Goal: Task Accomplishment & Management: Complete application form

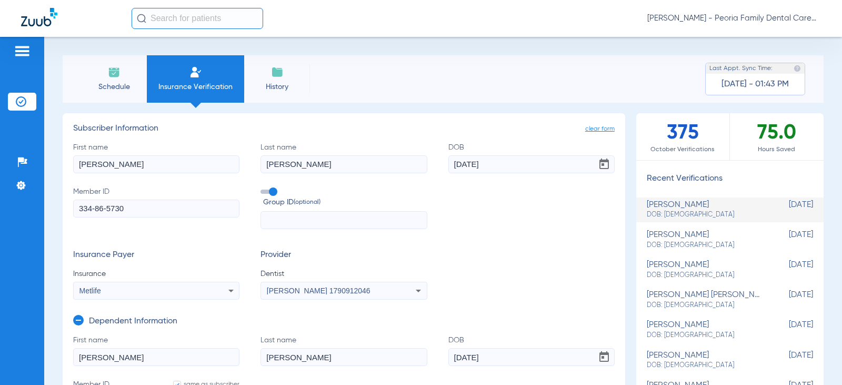
click at [112, 81] on li "Schedule" at bounding box center [114, 78] width 66 height 47
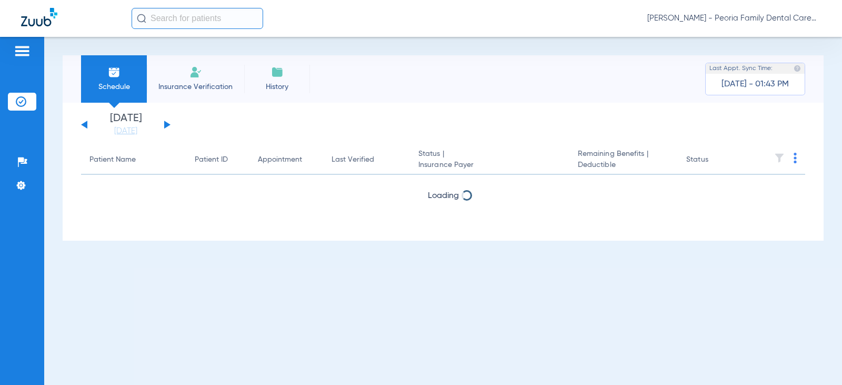
click at [188, 83] on span "Insurance Verification" at bounding box center [196, 87] width 82 height 11
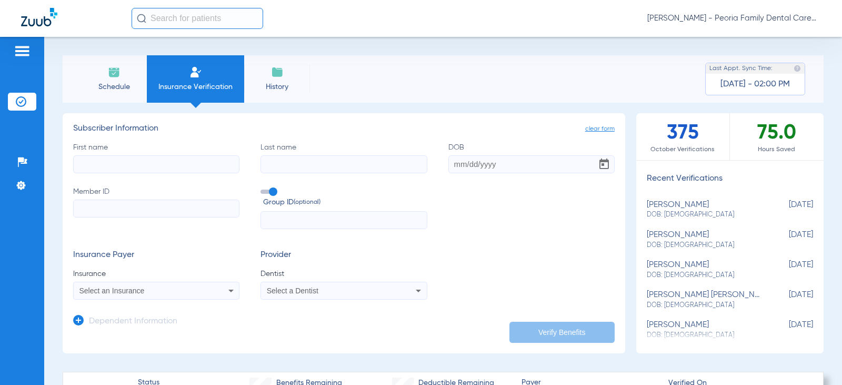
click at [199, 74] on img at bounding box center [195, 72] width 13 height 13
click at [134, 160] on input "First name" at bounding box center [156, 164] width 166 height 18
type input "alyssia"
click at [381, 164] on input "Last name" at bounding box center [343, 164] width 166 height 18
type input "[PERSON_NAME]"
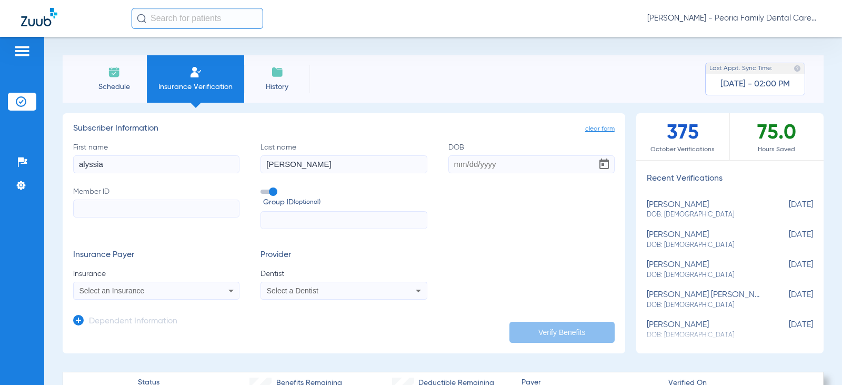
click at [514, 164] on input "DOB" at bounding box center [531, 164] width 166 height 18
type input "[DATE]"
click at [187, 204] on input "Member ID" at bounding box center [156, 208] width 166 height 18
paste input "285-88-9770"
type input "285-88-9770"
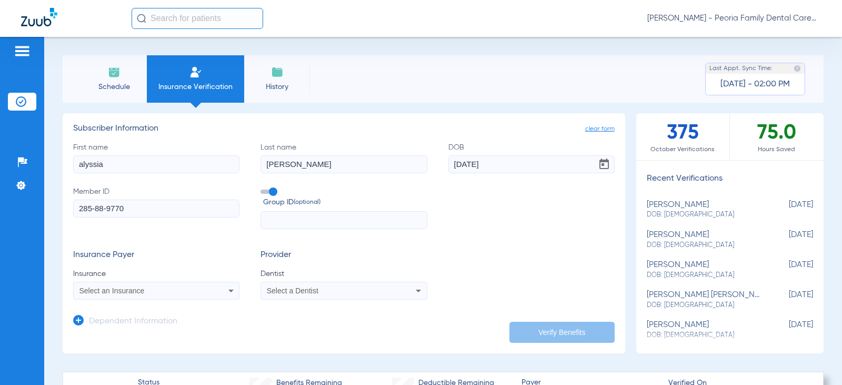
click at [150, 289] on div "Select an Insurance" at bounding box center [141, 290] width 124 height 7
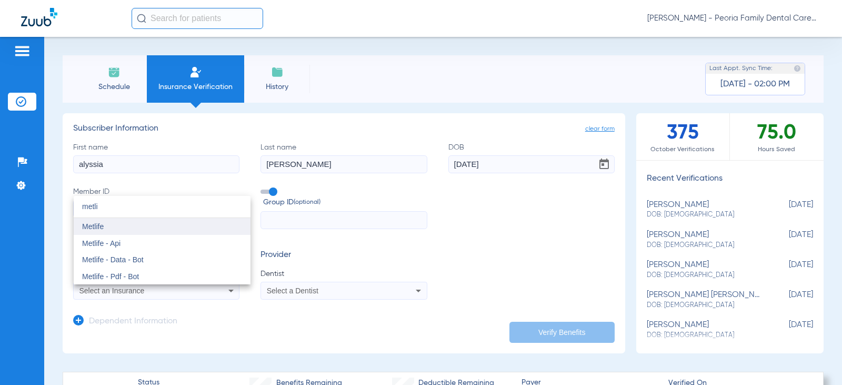
type input "metli"
click at [102, 227] on span "Metlife" at bounding box center [93, 226] width 22 height 8
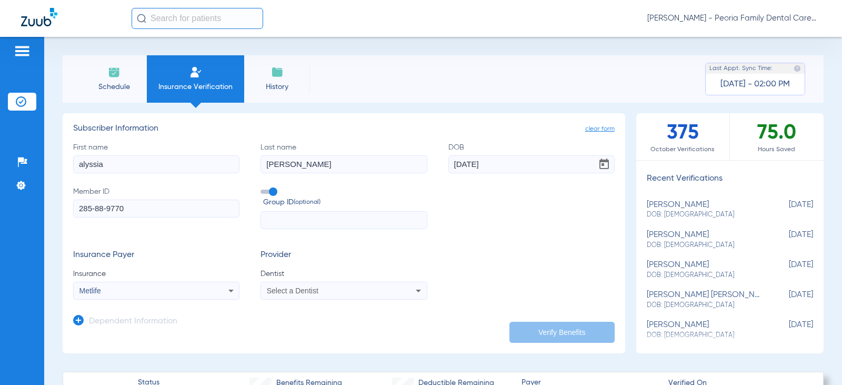
click at [296, 289] on span "Select a Dentist" at bounding box center [293, 290] width 52 height 8
type input "bela"
click at [298, 276] on span "[PERSON_NAME]" at bounding box center [299, 276] width 62 height 8
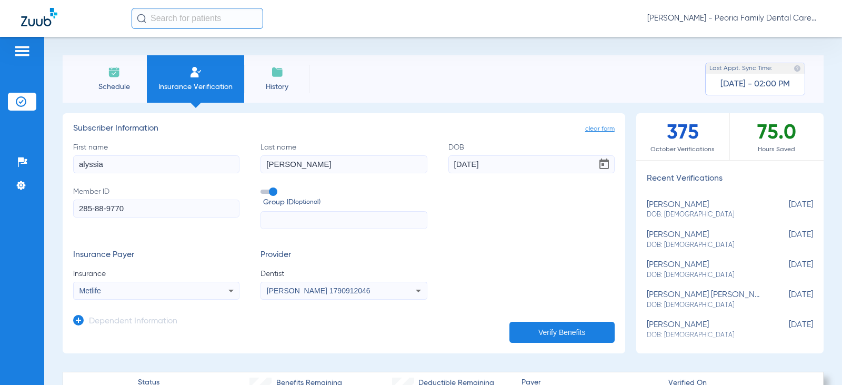
click at [457, 234] on form "First name [PERSON_NAME] Last name [PERSON_NAME] [DEMOGRAPHIC_DATA] Member ID 2…" at bounding box center [343, 221] width 541 height 158
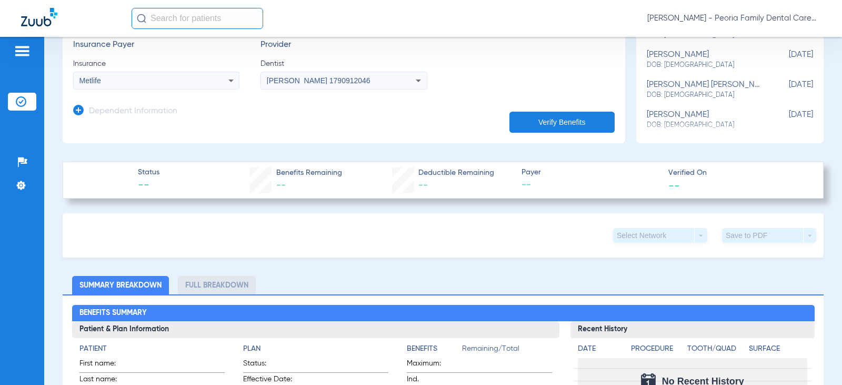
scroll to position [210, 0]
click at [549, 118] on button "Verify Benefits" at bounding box center [561, 121] width 105 height 21
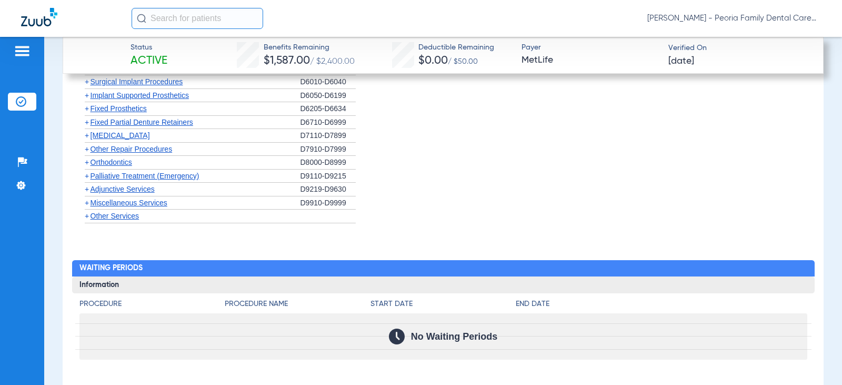
scroll to position [1579, 0]
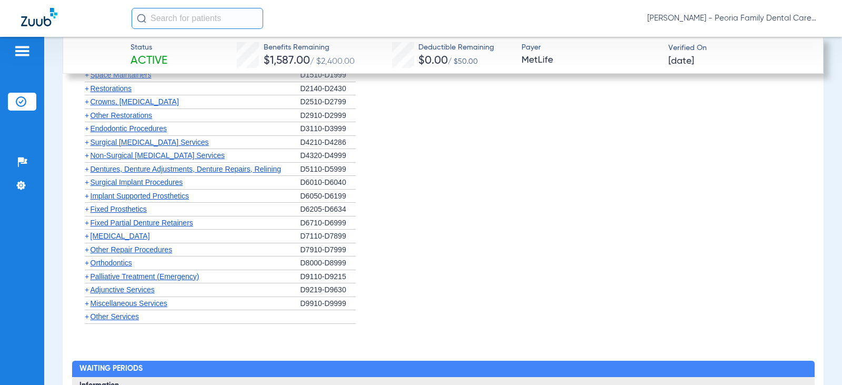
click at [111, 98] on span "Crowns, [MEDICAL_DATA]" at bounding box center [135, 101] width 88 height 8
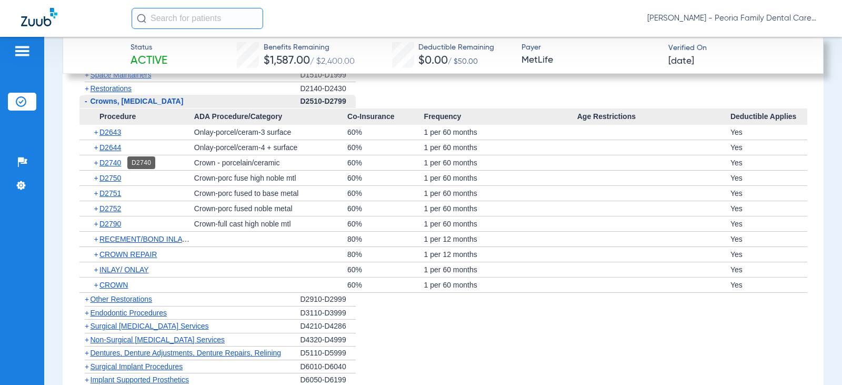
click at [114, 161] on span "D2740" at bounding box center [110, 162] width 22 height 8
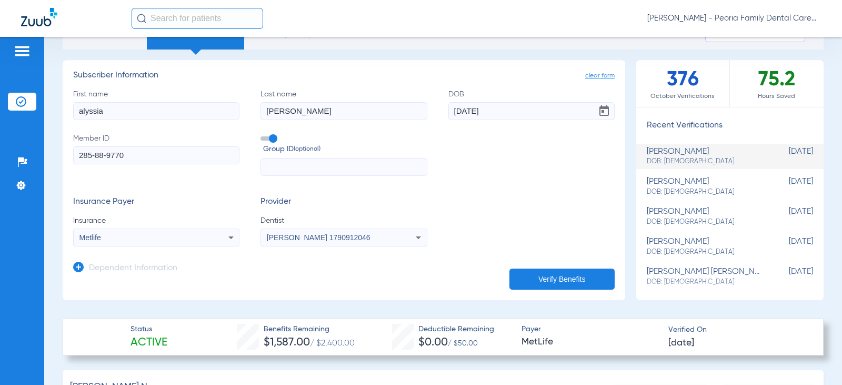
scroll to position [158, 0]
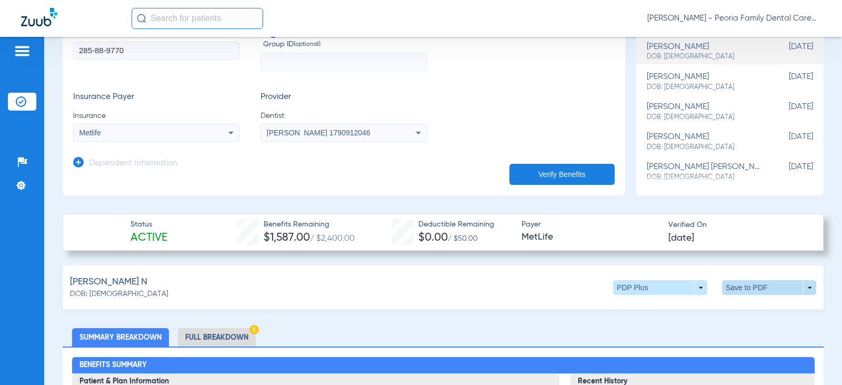
click at [769, 287] on span at bounding box center [769, 287] width 25 height 25
click at [674, 306] on span "Save to PDF" at bounding box center [682, 307] width 42 height 7
click at [423, 125] on div "Insurance Payer Insurance Metlife Provider Dentist [PERSON_NAME] 1790912046" at bounding box center [343, 116] width 541 height 49
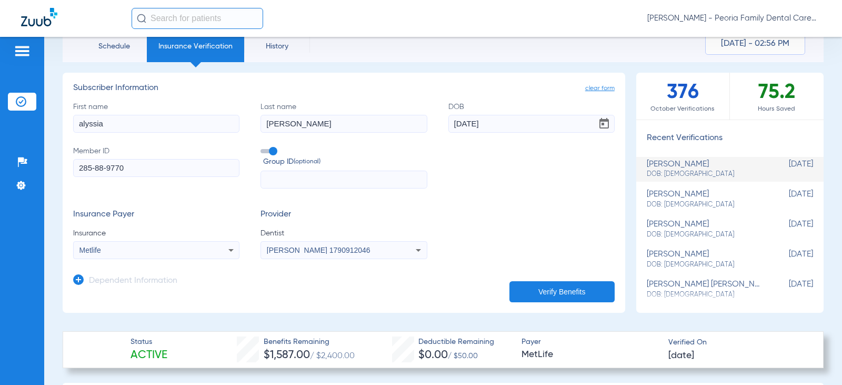
scroll to position [0, 0]
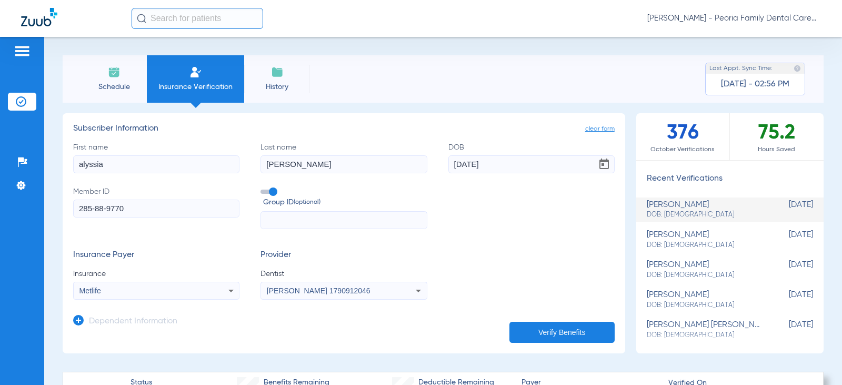
click at [99, 71] on li "Schedule" at bounding box center [114, 78] width 66 height 47
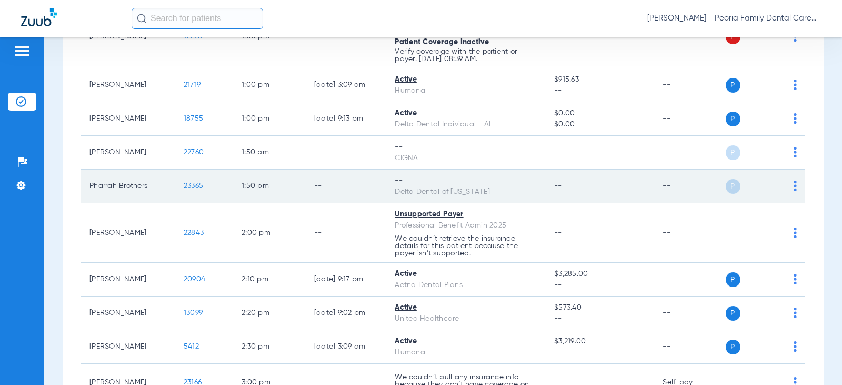
scroll to position [1107, 0]
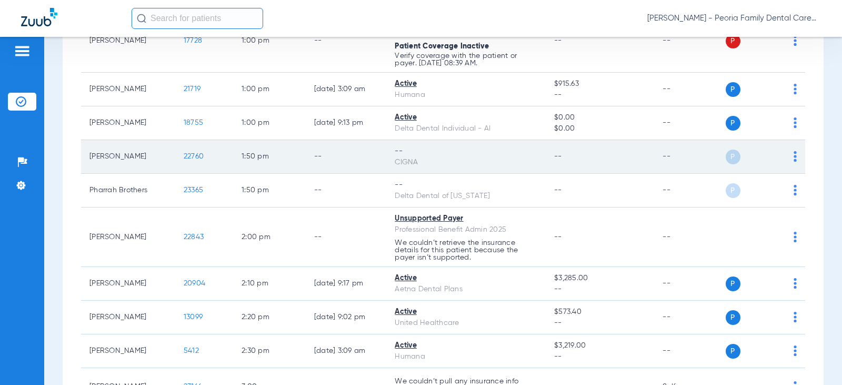
click at [407, 168] on div "CIGNA" at bounding box center [466, 162] width 143 height 11
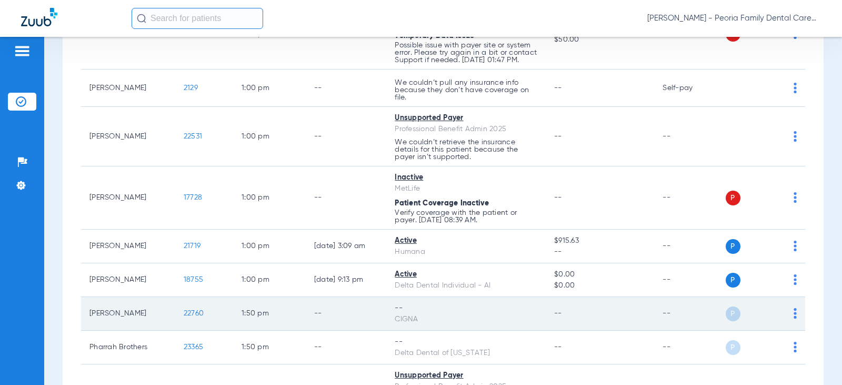
scroll to position [949, 0]
click at [190, 318] on span "22760" at bounding box center [194, 313] width 20 height 7
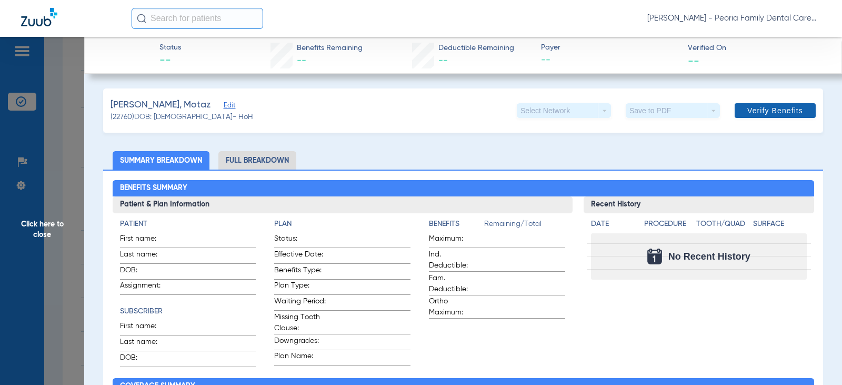
click at [768, 107] on span "Verify Benefits" at bounding box center [775, 110] width 56 height 8
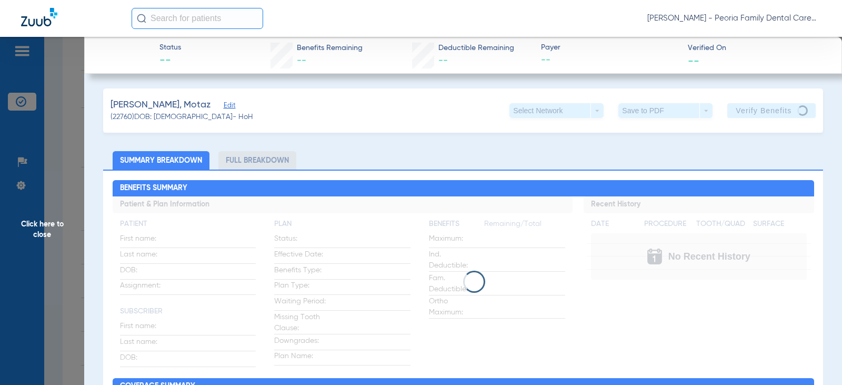
click at [45, 224] on span "Click here to close" at bounding box center [42, 229] width 84 height 385
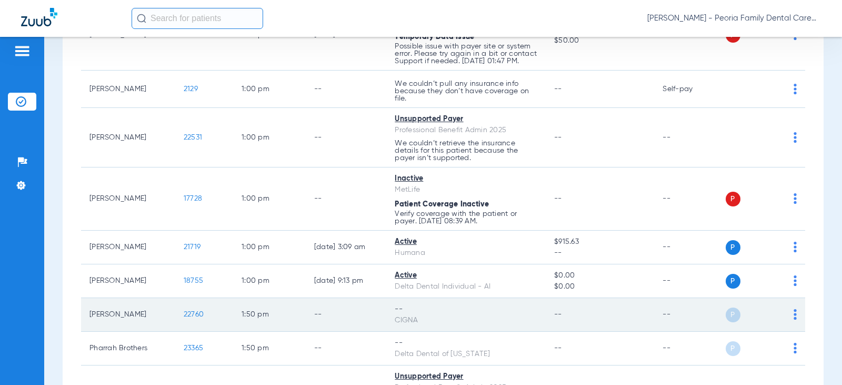
click at [125, 323] on td "[PERSON_NAME]" at bounding box center [128, 315] width 94 height 34
click at [192, 318] on span "22760" at bounding box center [194, 313] width 20 height 7
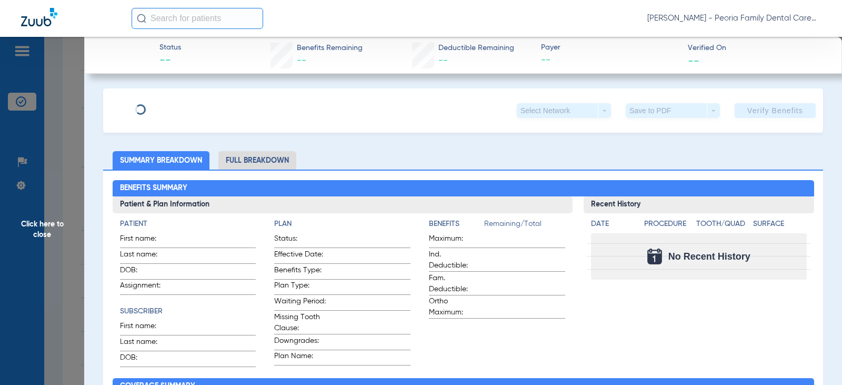
type input "Motaz"
type input "Khalifa"
type input "[DATE]"
type input "U81342657"
type input "2490738"
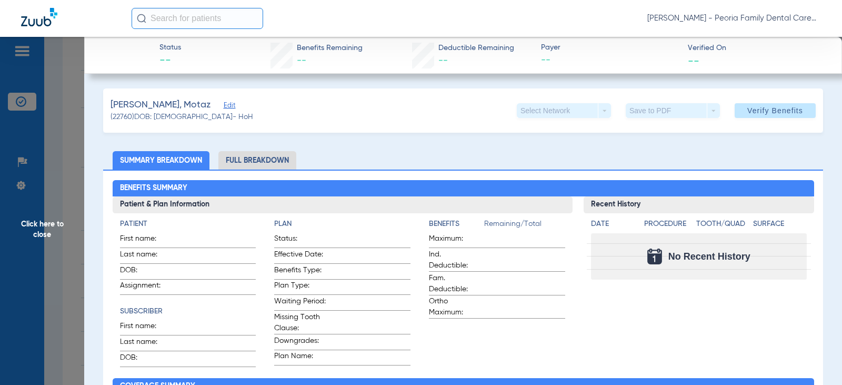
click at [224, 106] on span "Edit" at bounding box center [228, 107] width 9 height 10
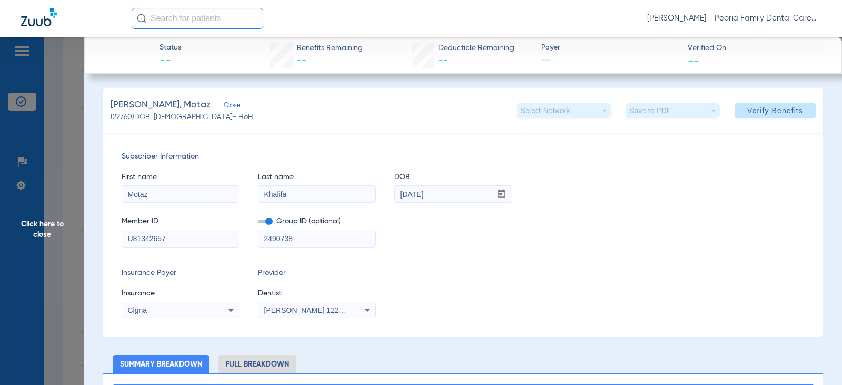
click at [324, 309] on span "[PERSON_NAME] 1225250590" at bounding box center [316, 310] width 104 height 8
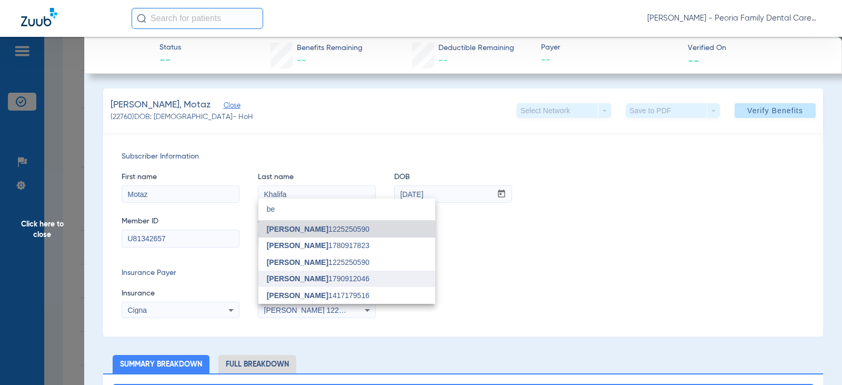
type input "be"
click at [334, 275] on span "[PERSON_NAME] 1790912046" at bounding box center [318, 278] width 103 height 7
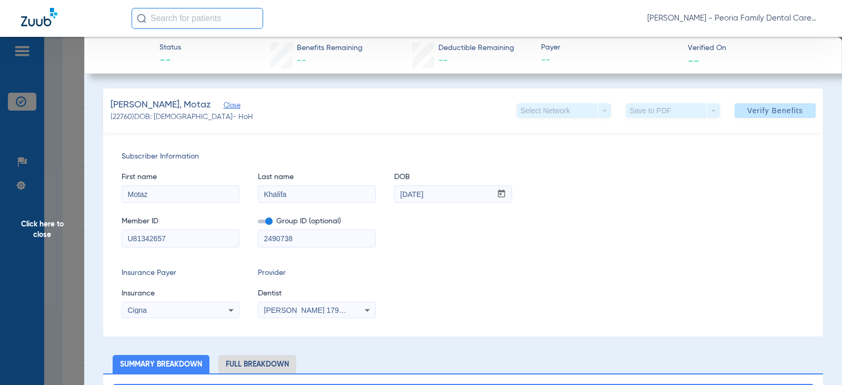
click at [204, 292] on span "Insurance" at bounding box center [181, 293] width 118 height 11
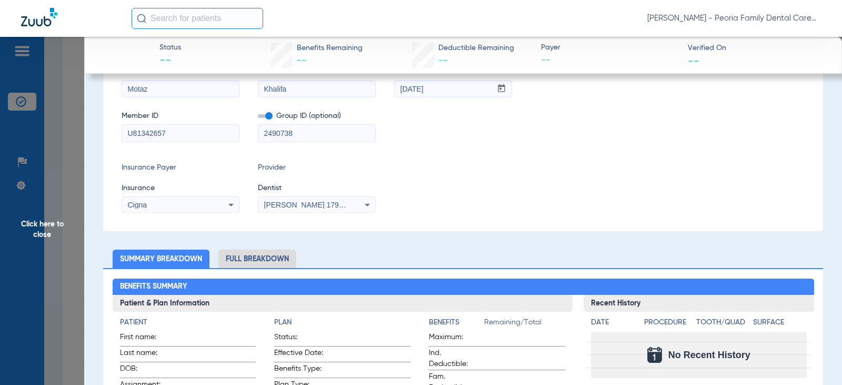
scroll to position [0, 0]
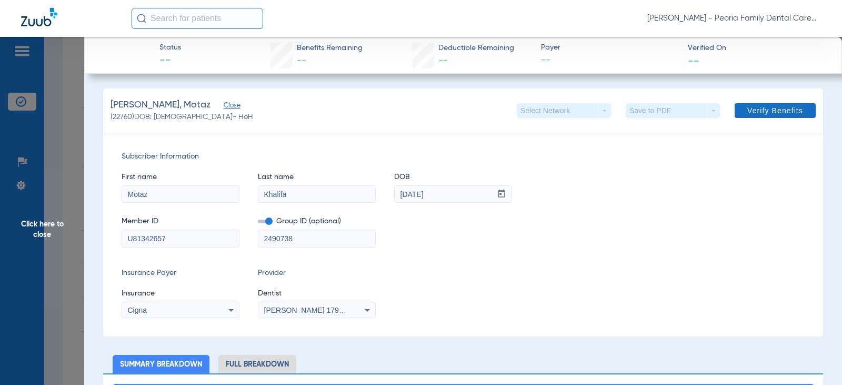
click at [767, 107] on span "Verify Benefits" at bounding box center [775, 110] width 56 height 8
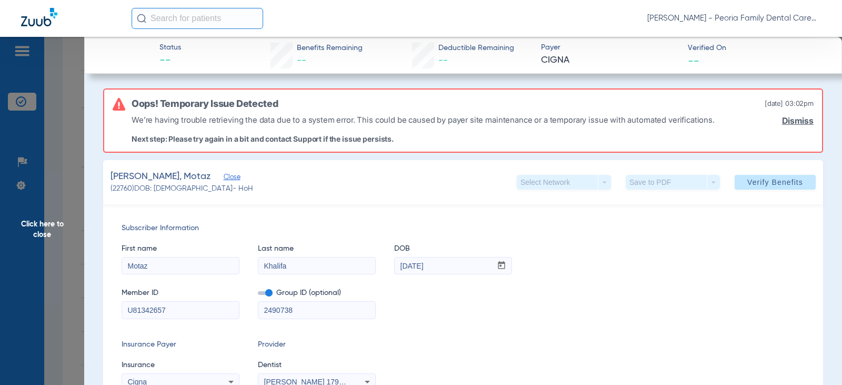
click at [790, 120] on link "Dismiss" at bounding box center [798, 121] width 32 height 10
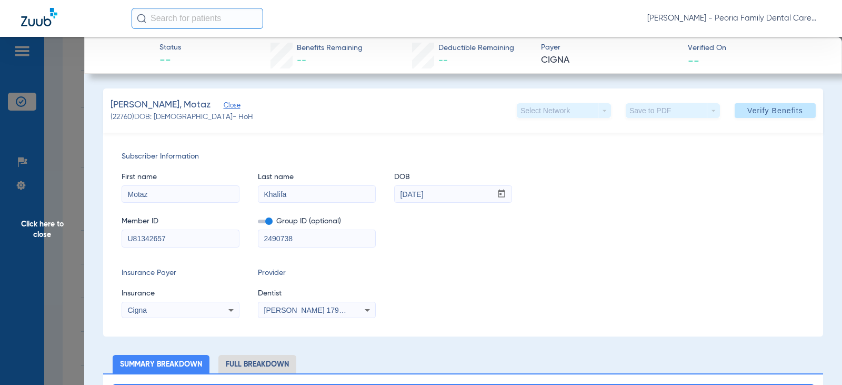
click at [48, 225] on span "Click here to close" at bounding box center [42, 229] width 84 height 385
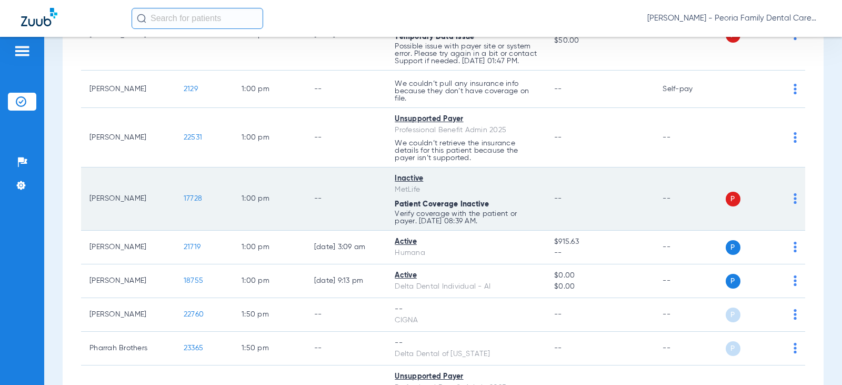
click at [386, 219] on td "Inactive MetLife Patient Coverage Inactive Verify coverage with the patient or …" at bounding box center [465, 198] width 159 height 63
click at [451, 221] on p "Verify coverage with the patient or payer. [DATE] 08:39 AM." at bounding box center [466, 217] width 143 height 15
click at [443, 208] on span "Patient Coverage Inactive" at bounding box center [442, 203] width 94 height 7
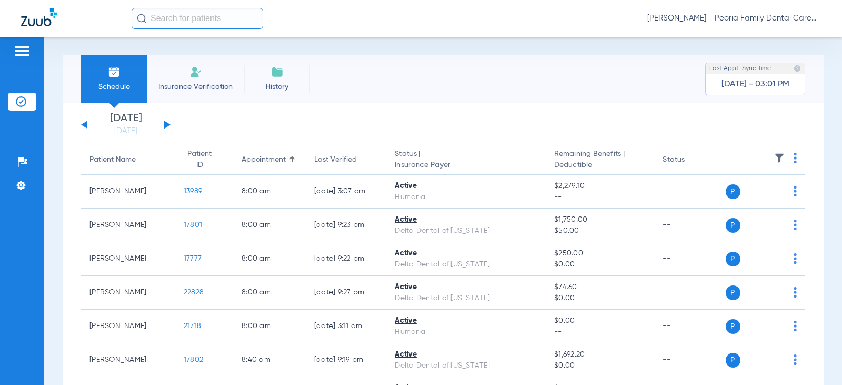
click at [285, 77] on li "History" at bounding box center [277, 78] width 66 height 47
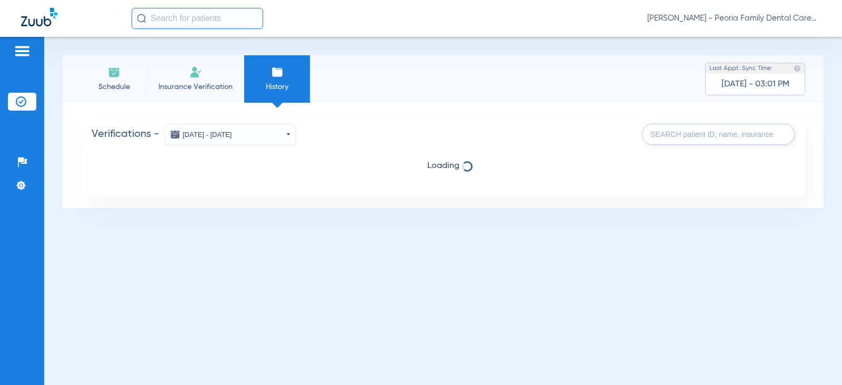
click at [200, 81] on li "Insurance Verification" at bounding box center [195, 78] width 97 height 47
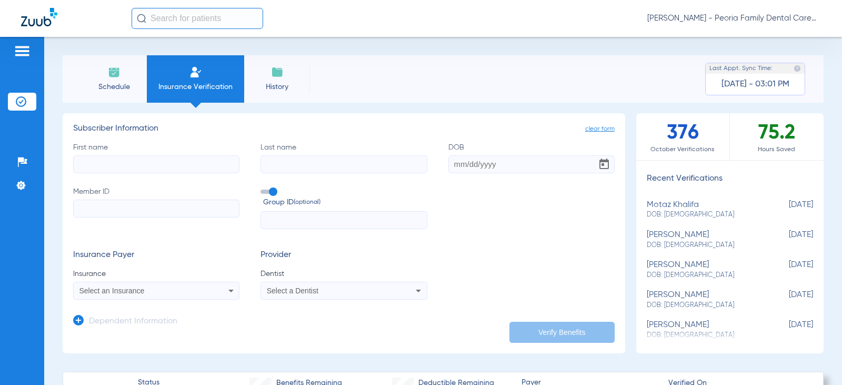
click at [100, 83] on span "Schedule" at bounding box center [114, 87] width 50 height 11
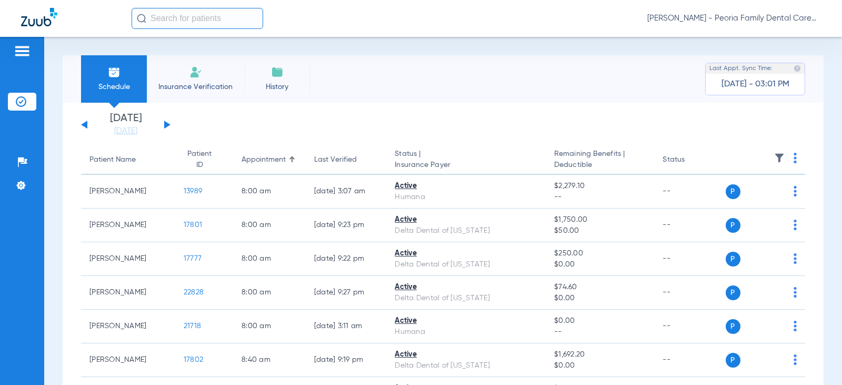
click at [198, 82] on span "Insurance Verification" at bounding box center [196, 87] width 82 height 11
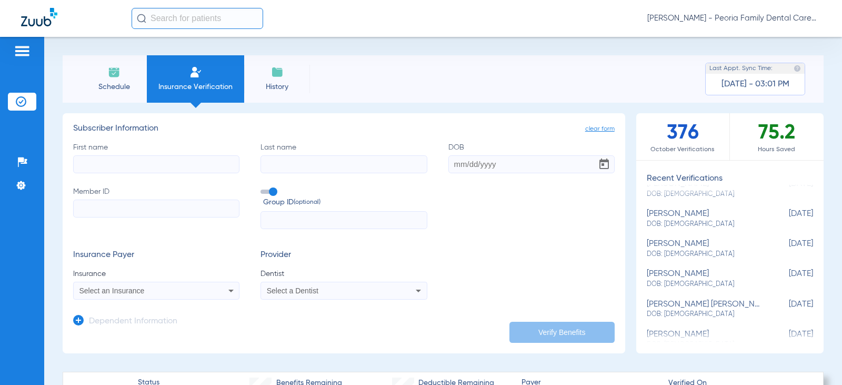
scroll to position [53, 0]
click at [692, 253] on span "DOB: [DEMOGRAPHIC_DATA]" at bounding box center [704, 252] width 114 height 9
type input "[PERSON_NAME]"
type input "[DATE]"
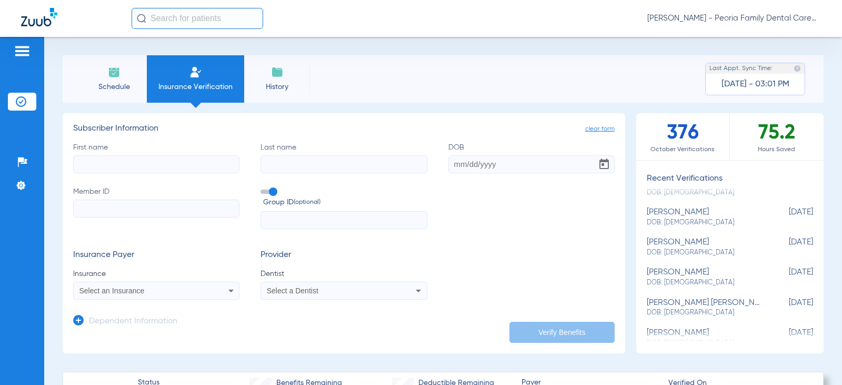
type input "334-86-5730"
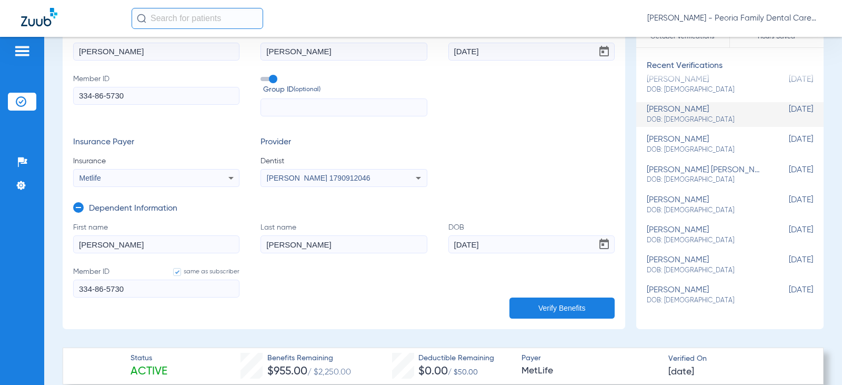
scroll to position [0, 0]
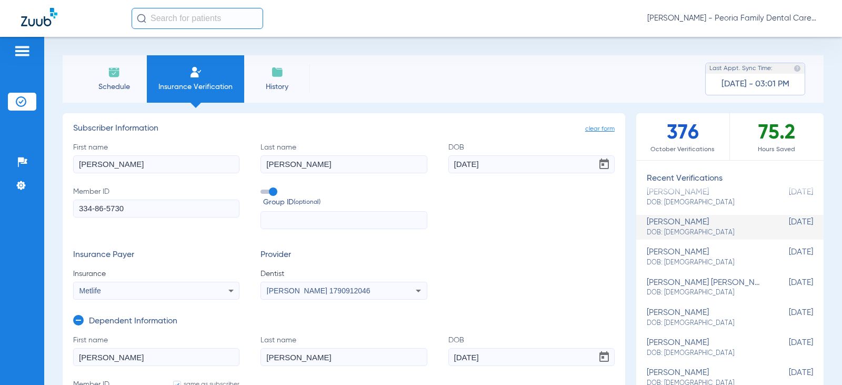
click at [113, 82] on span "Schedule" at bounding box center [114, 87] width 50 height 11
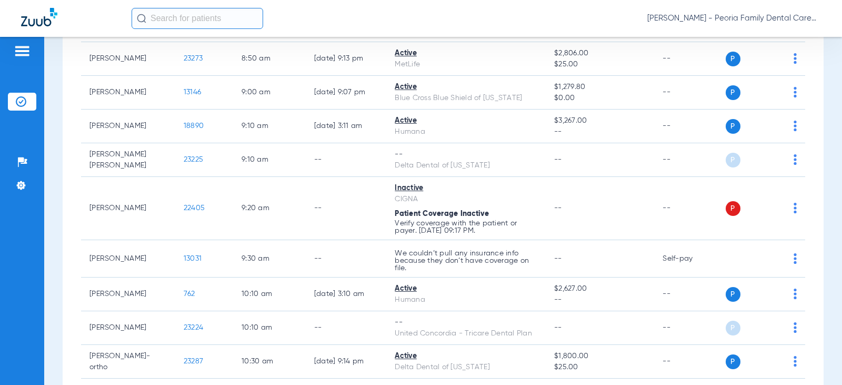
scroll to position [263, 0]
